Goal: Task Accomplishment & Management: Use online tool/utility

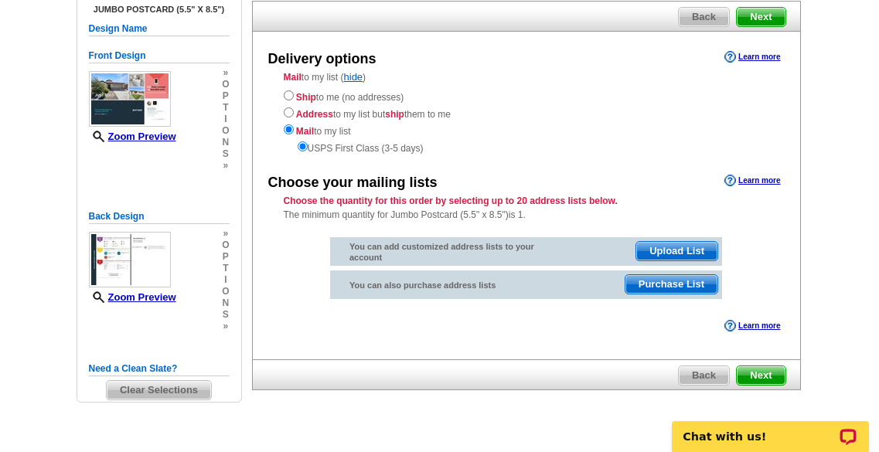
click at [762, 373] on span "Next" at bounding box center [760, 375] width 48 height 19
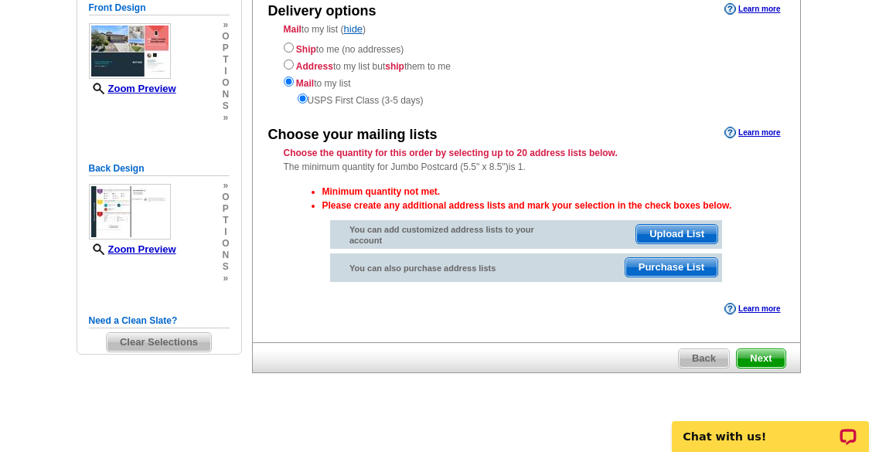
scroll to position [189, 0]
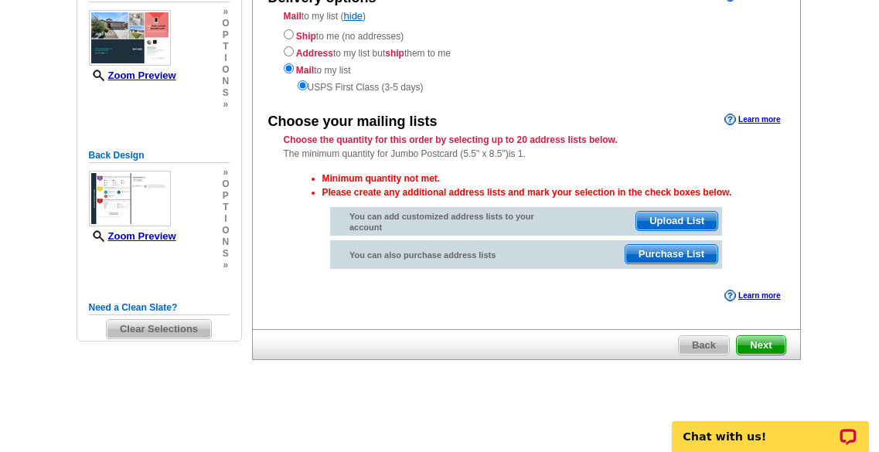
click at [685, 222] on span "Upload List" at bounding box center [676, 221] width 81 height 19
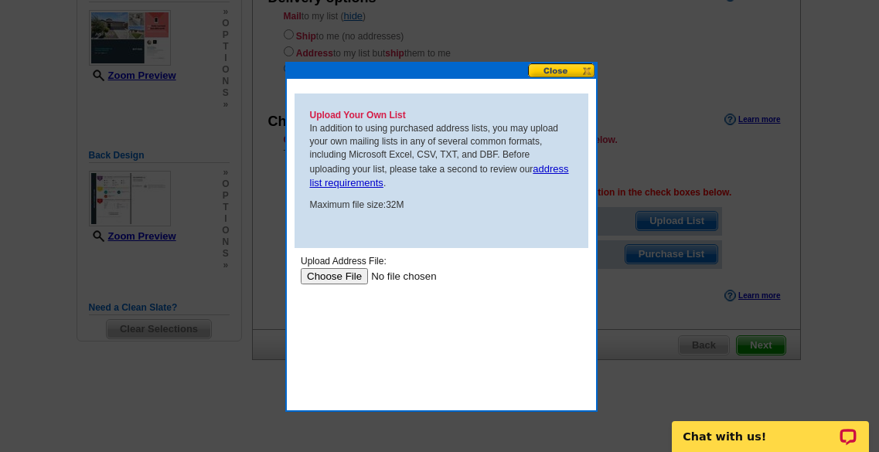
scroll to position [0, 0]
click at [350, 273] on input "file" at bounding box center [397, 275] width 195 height 16
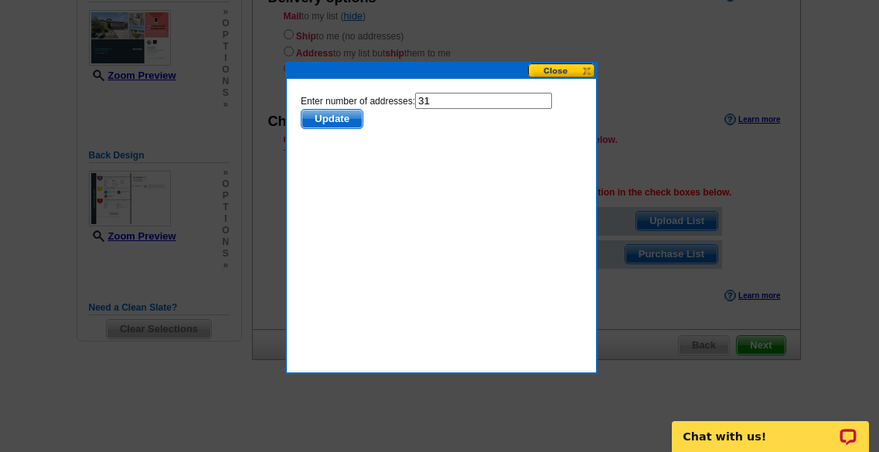
click at [311, 110] on span "Update" at bounding box center [331, 119] width 61 height 19
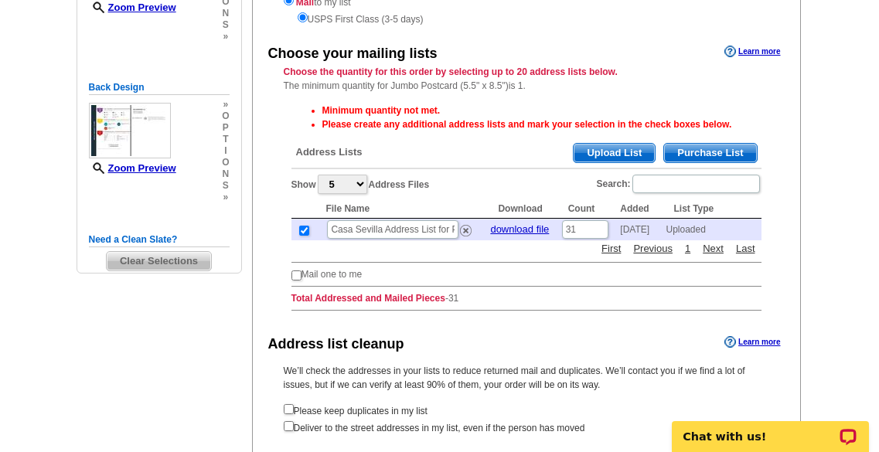
scroll to position [386, 0]
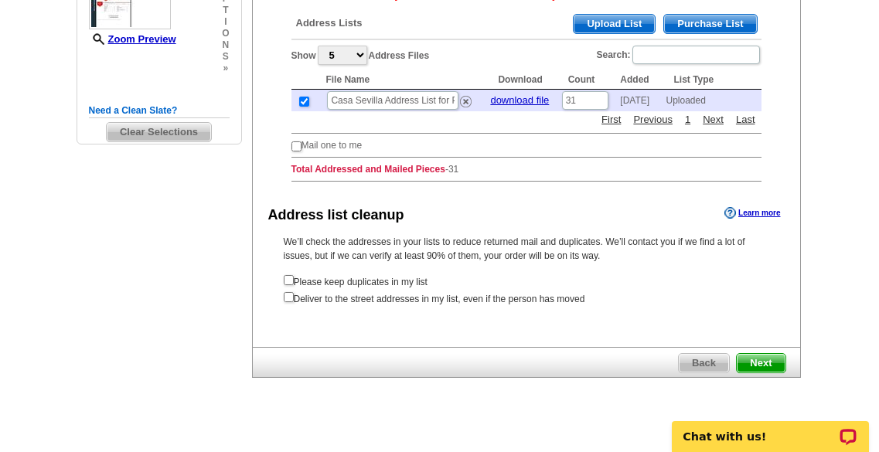
click at [750, 363] on span "Next" at bounding box center [760, 363] width 48 height 19
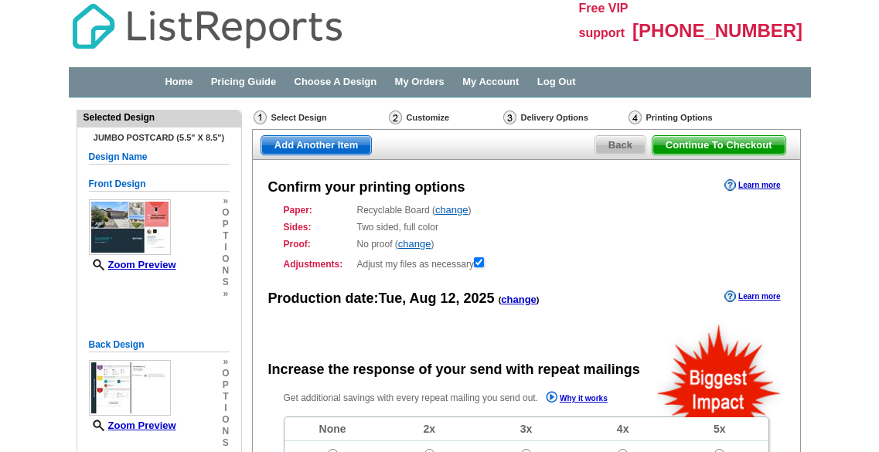
radio input "false"
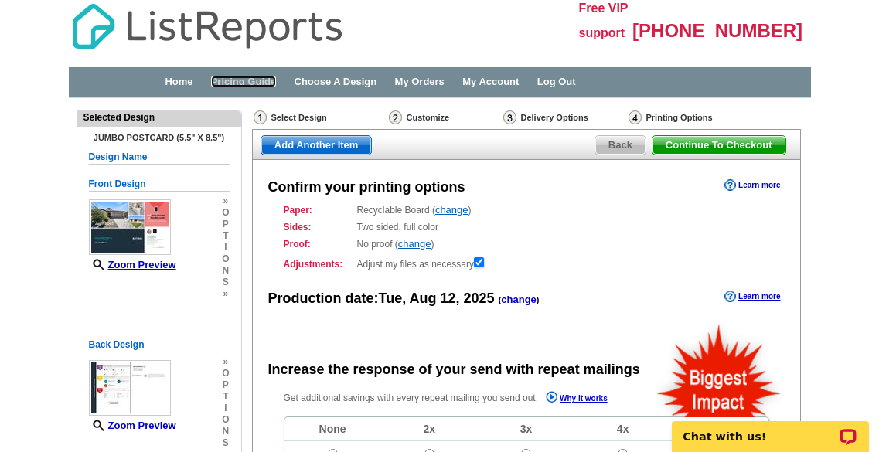
click at [250, 83] on link "Pricing Guide" at bounding box center [244, 82] width 66 height 12
